Goal: Information Seeking & Learning: Learn about a topic

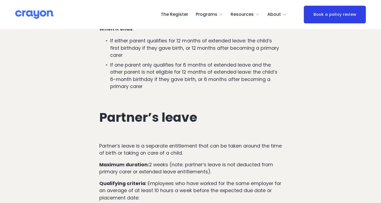
scroll to position [1051, 0]
click at [235, 180] on p "Qualifying criteria : Employees who have worked for the same employer for an av…" at bounding box center [190, 191] width 182 height 22
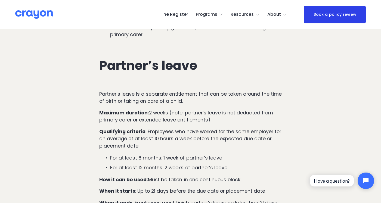
scroll to position [1105, 0]
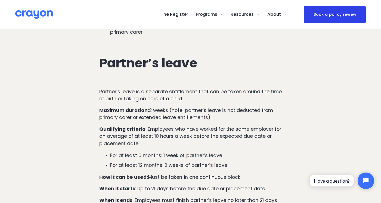
click at [236, 152] on p "For at least 6 months: 1 week of partner’s leave" at bounding box center [195, 155] width 171 height 7
click at [235, 152] on ul "For at least 6 months: 1 week of partner’s leave For at least 12 months: 2 week…" at bounding box center [190, 160] width 182 height 17
click at [231, 162] on p "For at least 12 months: 2 weeks of partner’s leave" at bounding box center [195, 165] width 171 height 7
click at [188, 174] on p "How it can be used: Must be taken in one continuous block" at bounding box center [190, 177] width 182 height 7
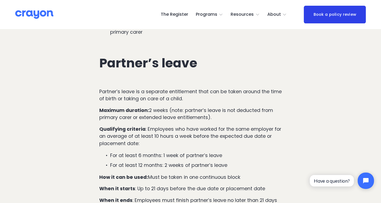
click at [271, 185] on p "When it starts : Up to 21 days before the due date or placement date" at bounding box center [190, 188] width 182 height 7
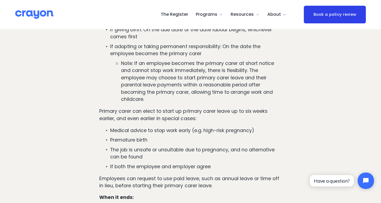
scroll to position [425, 0]
